Goal: Information Seeking & Learning: Understand process/instructions

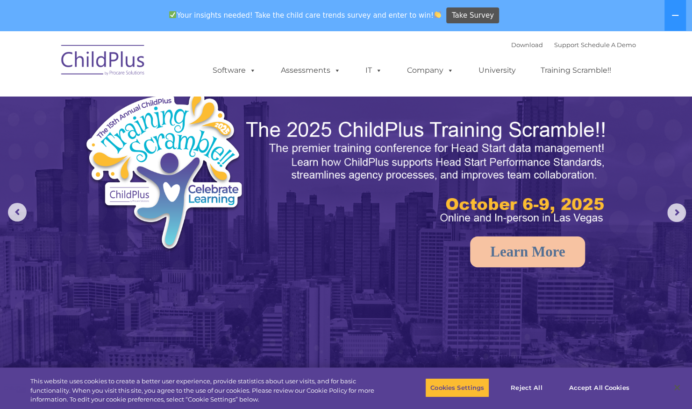
select select "MEDIUM"
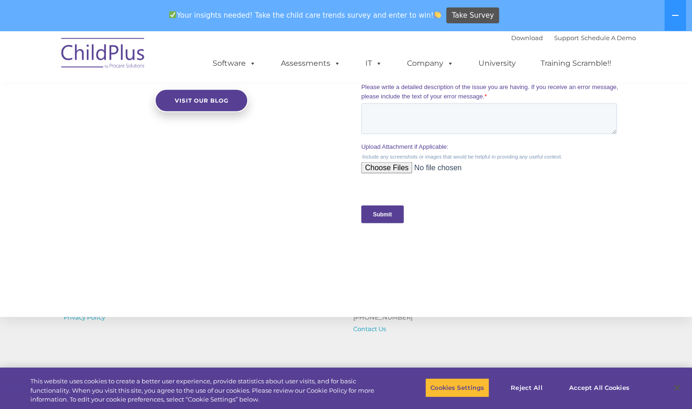
scroll to position [987, 0]
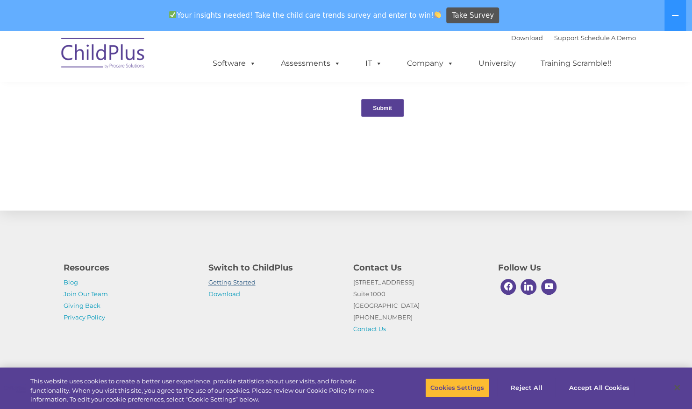
click at [230, 282] on link "Getting Started" at bounding box center [231, 282] width 47 height 7
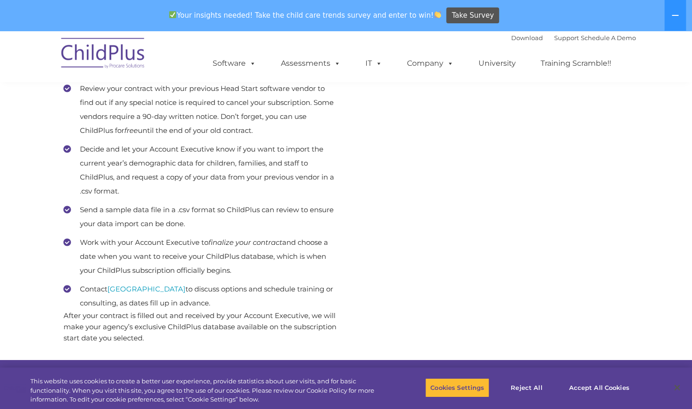
scroll to position [438, 0]
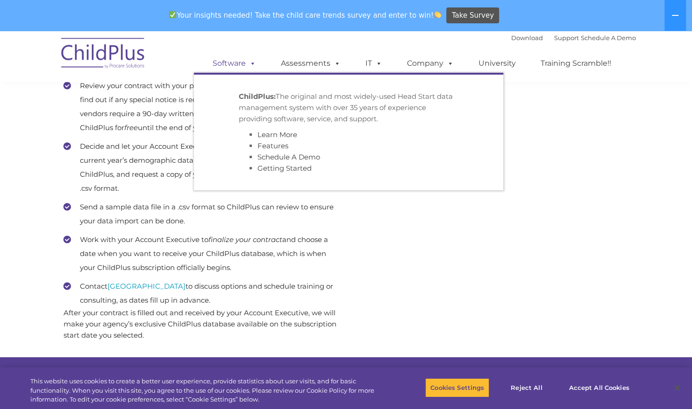
click at [250, 68] on span at bounding box center [251, 63] width 10 height 9
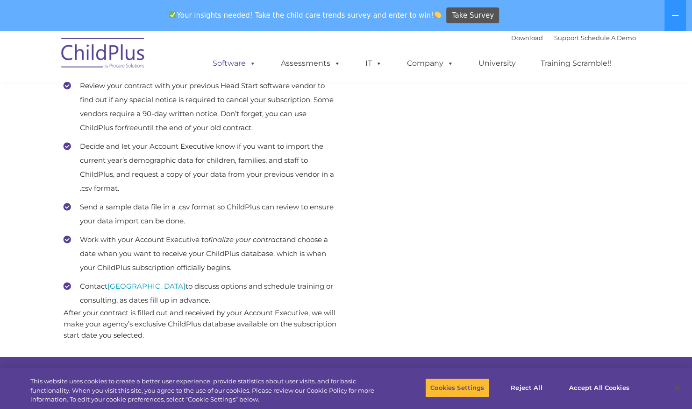
click at [250, 68] on span at bounding box center [251, 63] width 10 height 9
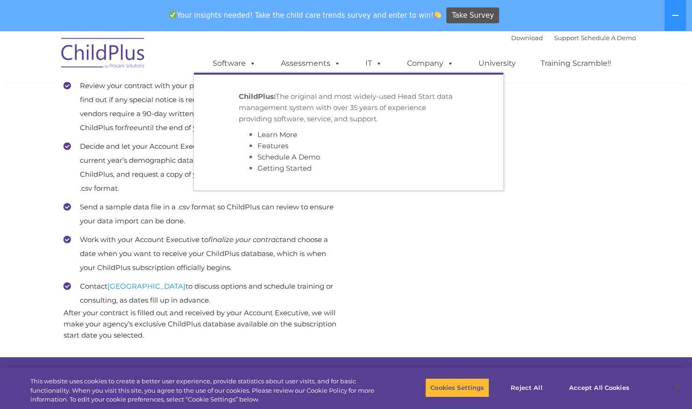
click at [319, 204] on li "Send a sample data file in a .csv format so ChildPlus can review to ensure your…" at bounding box center [201, 214] width 275 height 28
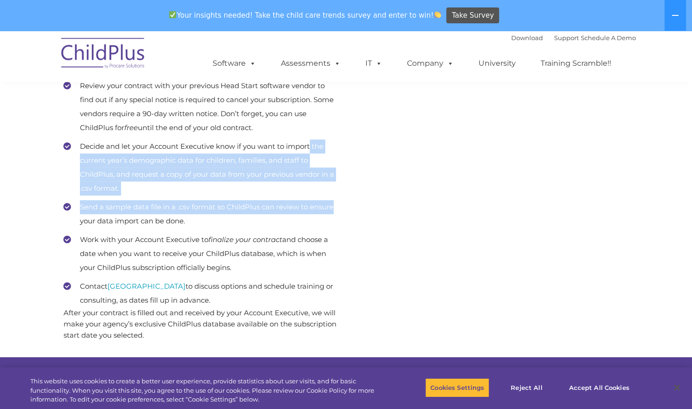
drag, startPoint x: 319, startPoint y: 204, endPoint x: 301, endPoint y: 122, distance: 83.3
click at [301, 122] on ul "Review the Order Form your Account Executive sent you to learn about the option…" at bounding box center [201, 93] width 275 height 430
